Goal: Task Accomplishment & Management: Use online tool/utility

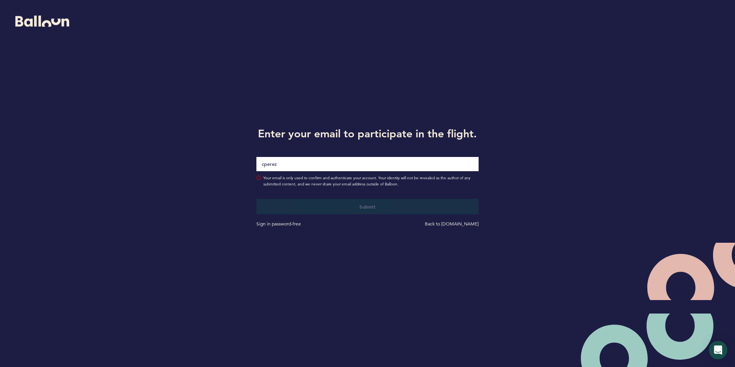
type input "[EMAIL_ADDRESS][DOMAIN_NAME]"
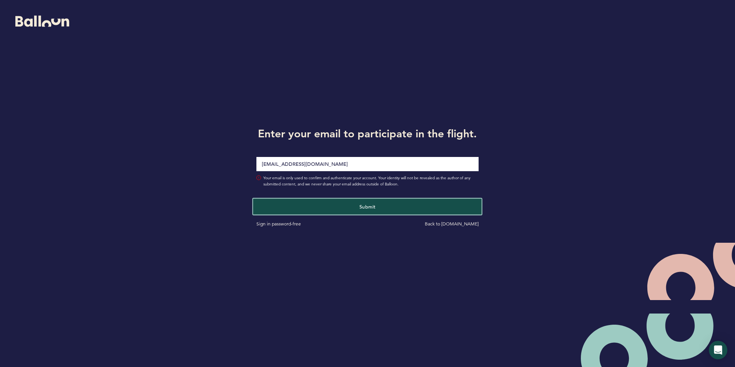
click at [369, 206] on span "Submit" at bounding box center [367, 206] width 16 height 6
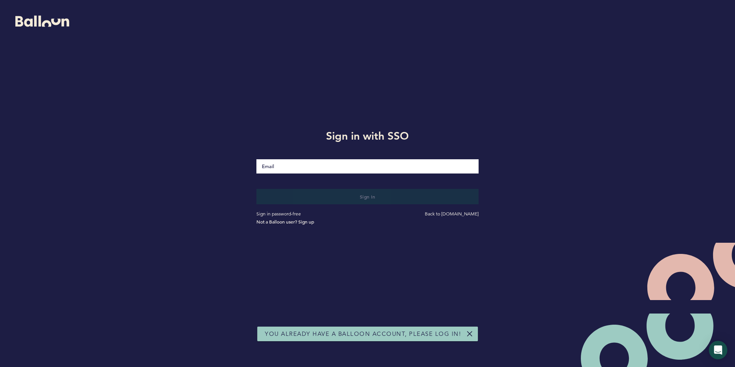
click at [316, 167] on input "Email" at bounding box center [367, 166] width 222 height 14
type input "[EMAIL_ADDRESS][DOMAIN_NAME]"
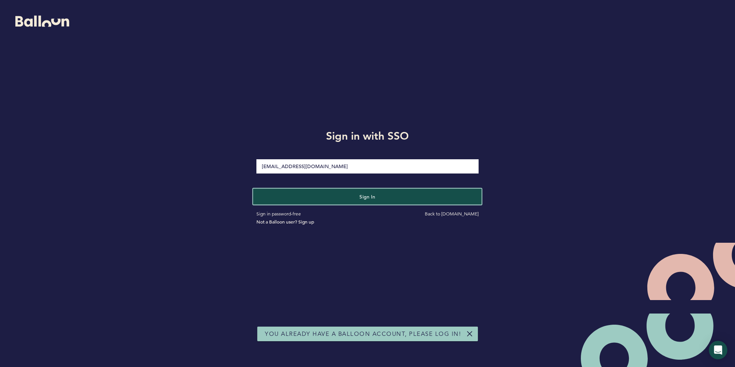
click at [367, 196] on span "Sign in" at bounding box center [367, 196] width 16 height 6
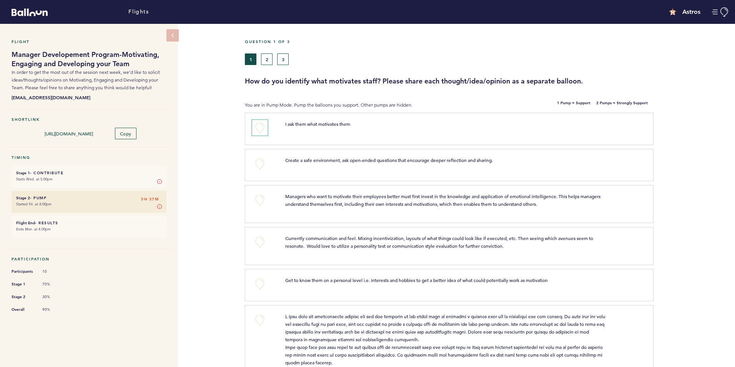
click at [257, 129] on button "+0" at bounding box center [259, 127] width 15 height 15
click at [258, 129] on span "+1" at bounding box center [259, 127] width 5 height 8
click at [257, 128] on span "+2" at bounding box center [259, 127] width 5 height 8
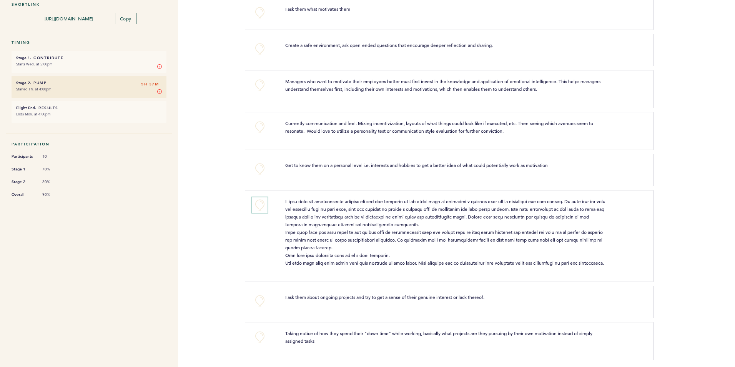
scroll to position [115, 0]
click at [257, 202] on button "+0" at bounding box center [259, 204] width 15 height 15
click at [257, 200] on button "+1" at bounding box center [259, 204] width 15 height 15
click at [259, 201] on span "+2" at bounding box center [259, 203] width 5 height 8
click at [259, 201] on button "+0" at bounding box center [259, 204] width 15 height 15
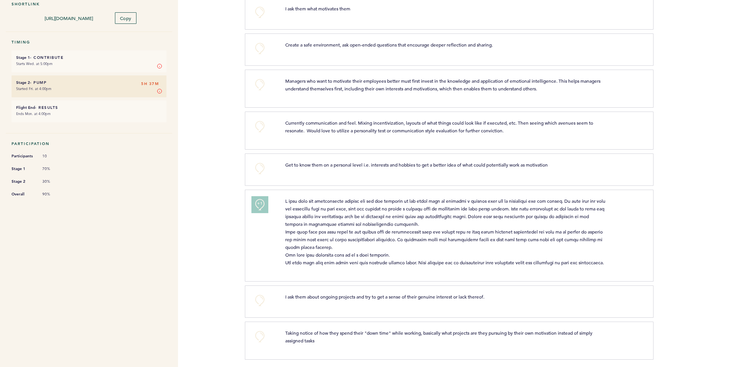
click at [259, 201] on span "+1" at bounding box center [259, 203] width 5 height 8
click at [260, 201] on span "+1" at bounding box center [259, 203] width 5 height 8
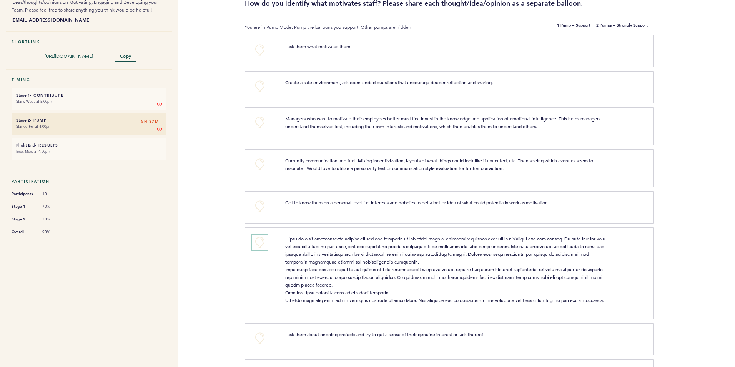
scroll to position [77, 0]
click at [260, 83] on button "+0" at bounding box center [259, 86] width 15 height 15
